Goal: Task Accomplishment & Management: Manage account settings

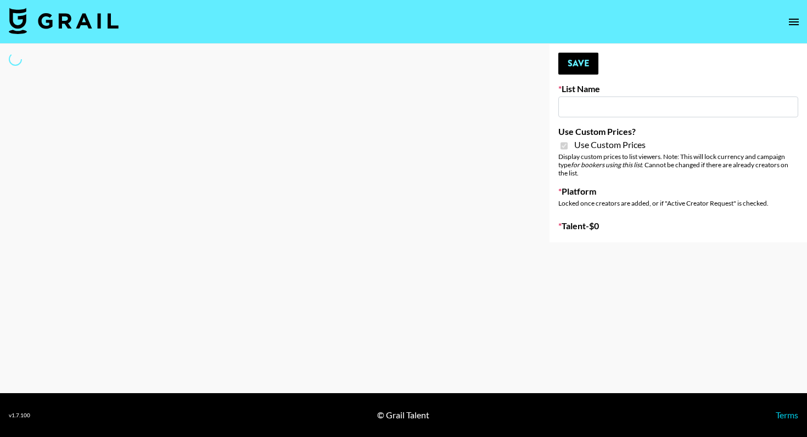
type input "Wavytalk ([DATE])"
checkbox input "true"
select select "Brand"
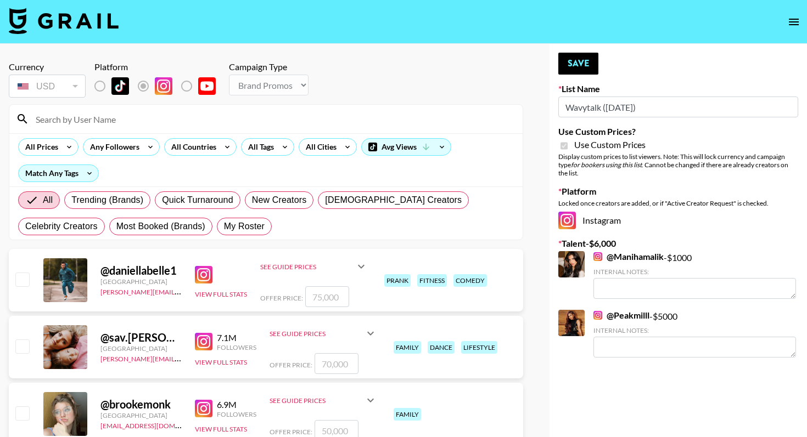
click at [180, 118] on input at bounding box center [272, 119] width 487 height 18
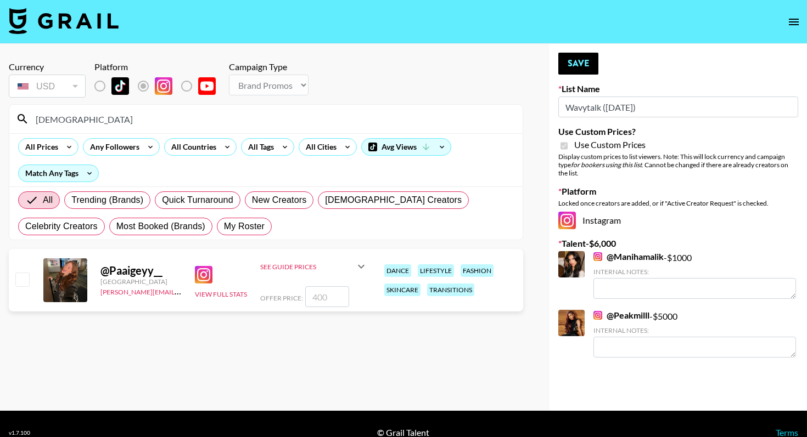
type input "[DEMOGRAPHIC_DATA]"
click at [20, 282] on input "checkbox" at bounding box center [21, 279] width 13 height 13
checkbox input "true"
type input "400"
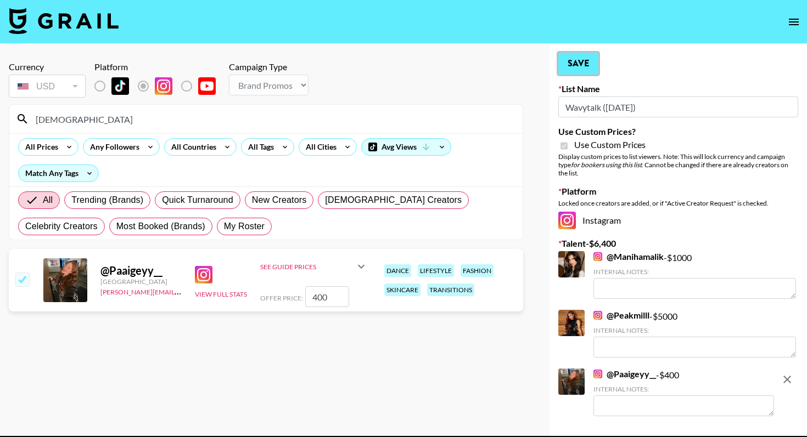
click at [576, 68] on button "Save" at bounding box center [578, 64] width 40 height 22
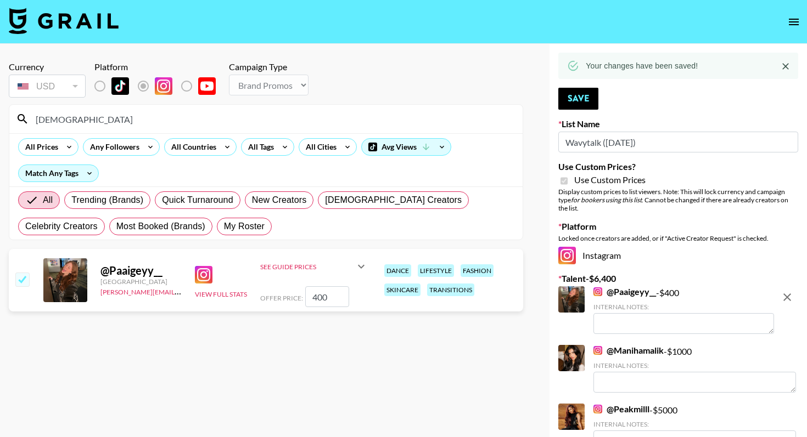
click at [204, 272] on img at bounding box center [204, 275] width 18 height 18
